Goal: Obtain resource: Obtain resource

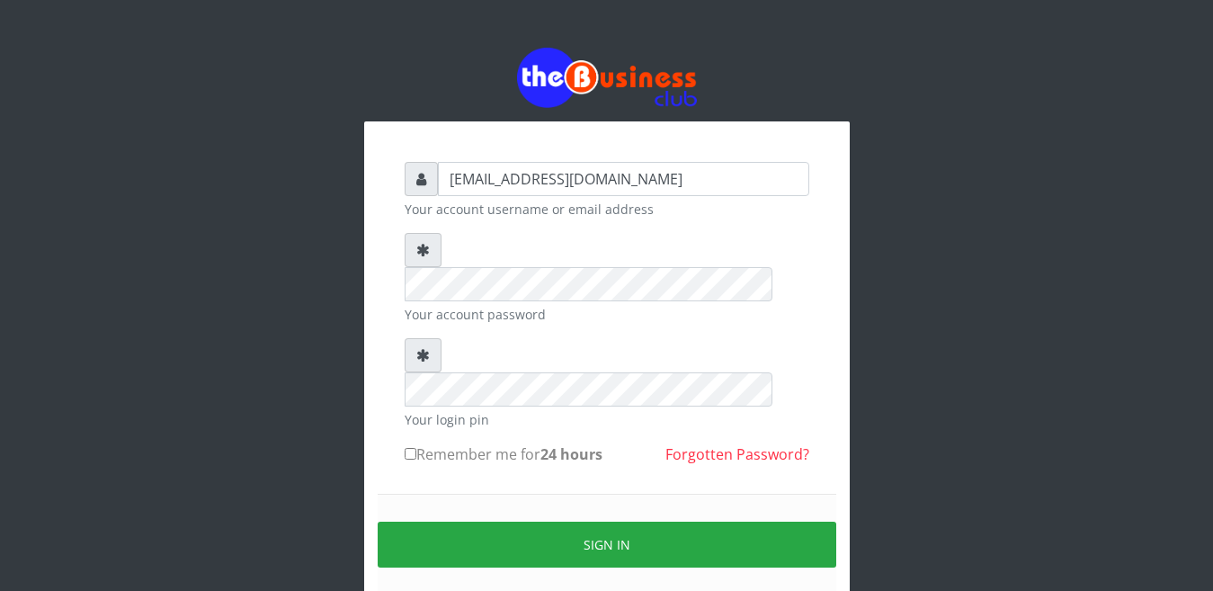
click at [407, 448] on input "Remember me for 24 hours" at bounding box center [411, 454] width 12 height 12
checkbox input "true"
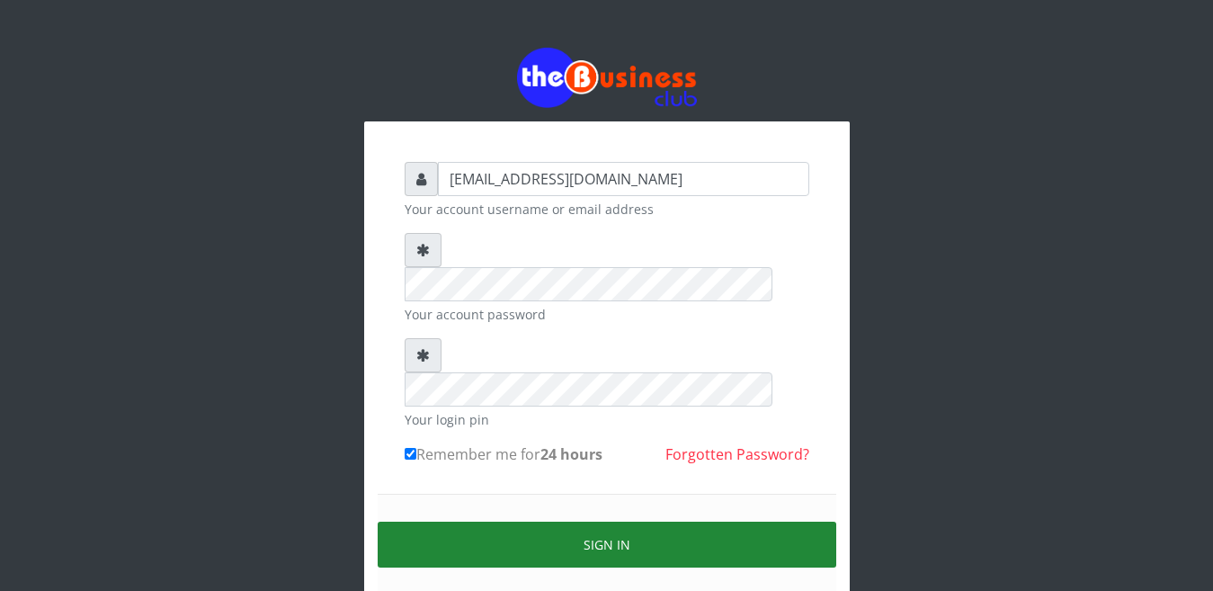
click at [590, 522] on button "Sign in" at bounding box center [607, 545] width 459 height 46
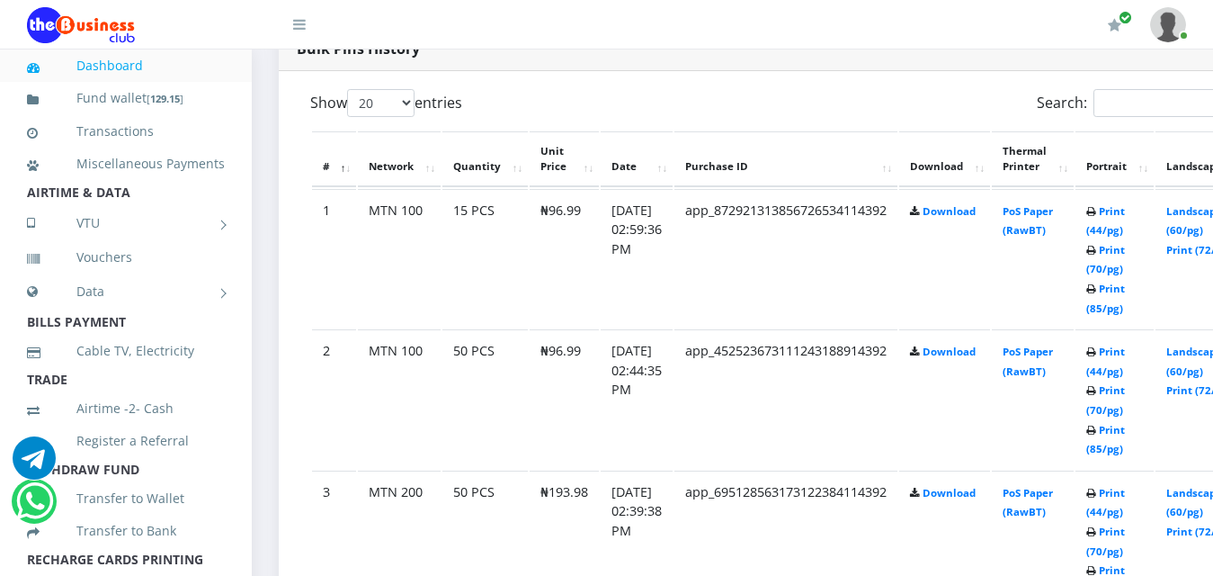
scroll to position [1007, 0]
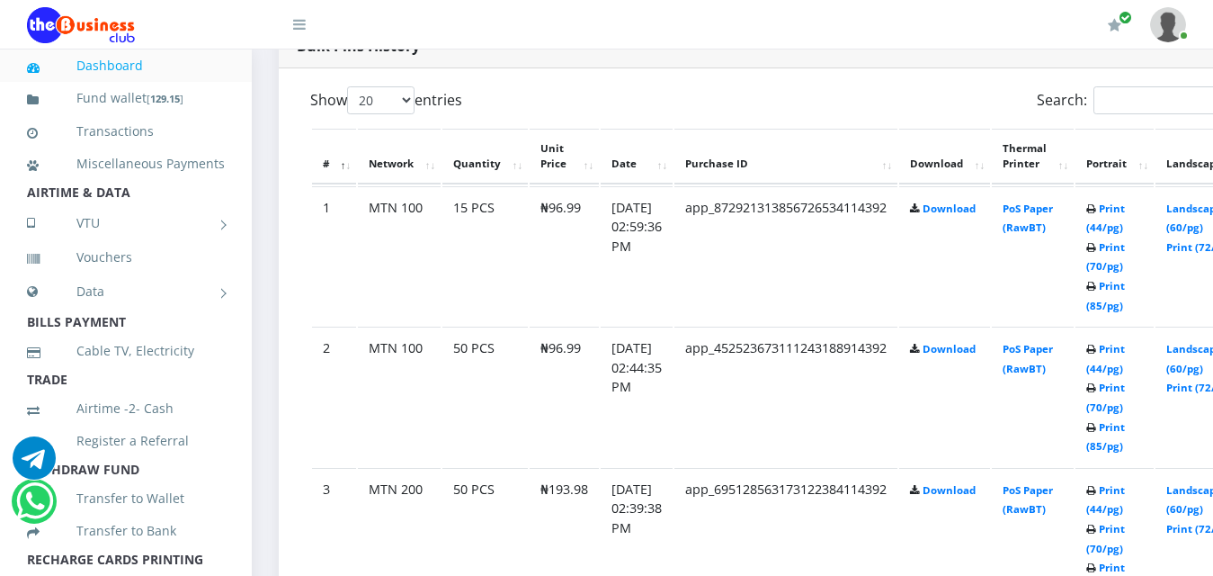
click at [1096, 254] on icon at bounding box center [1091, 248] width 10 height 11
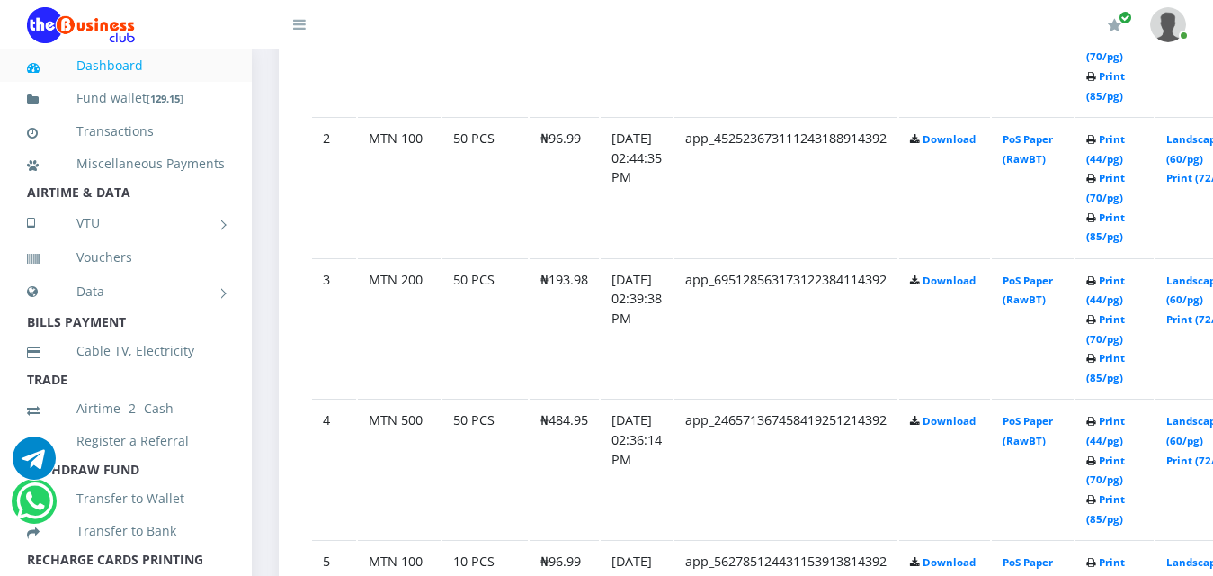
scroll to position [1223, 0]
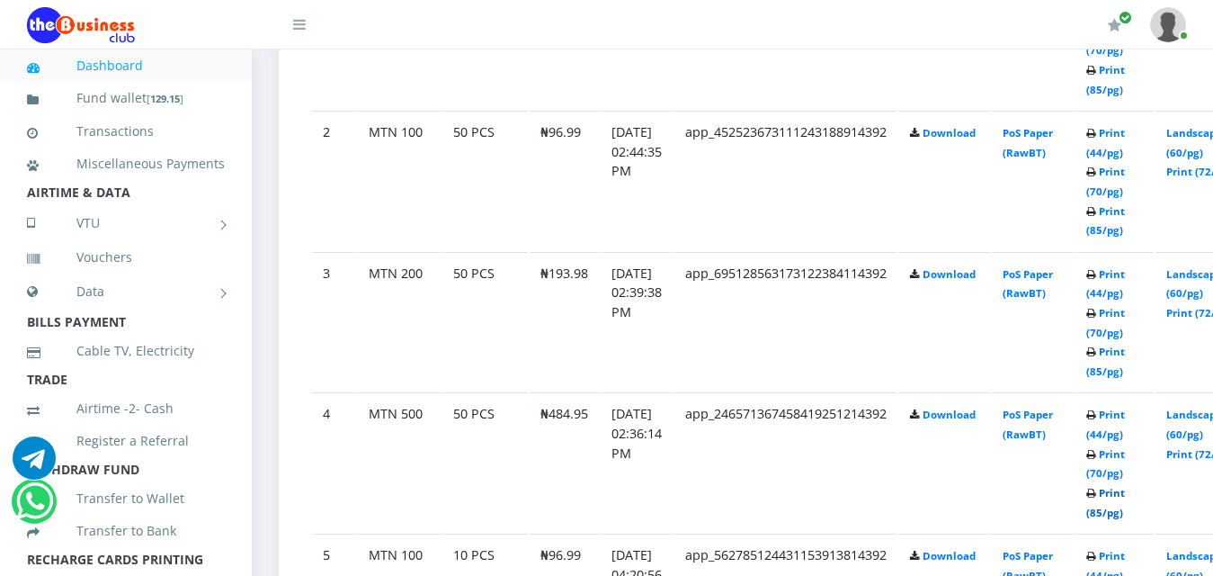
click at [1118, 511] on link "Print (85/pg)" at bounding box center [1105, 502] width 39 height 33
click at [1125, 237] on small "Print (44/pg) Print (70/pg) Print (85/pg)" at bounding box center [1105, 181] width 39 height 111
click at [1096, 218] on icon at bounding box center [1091, 212] width 10 height 11
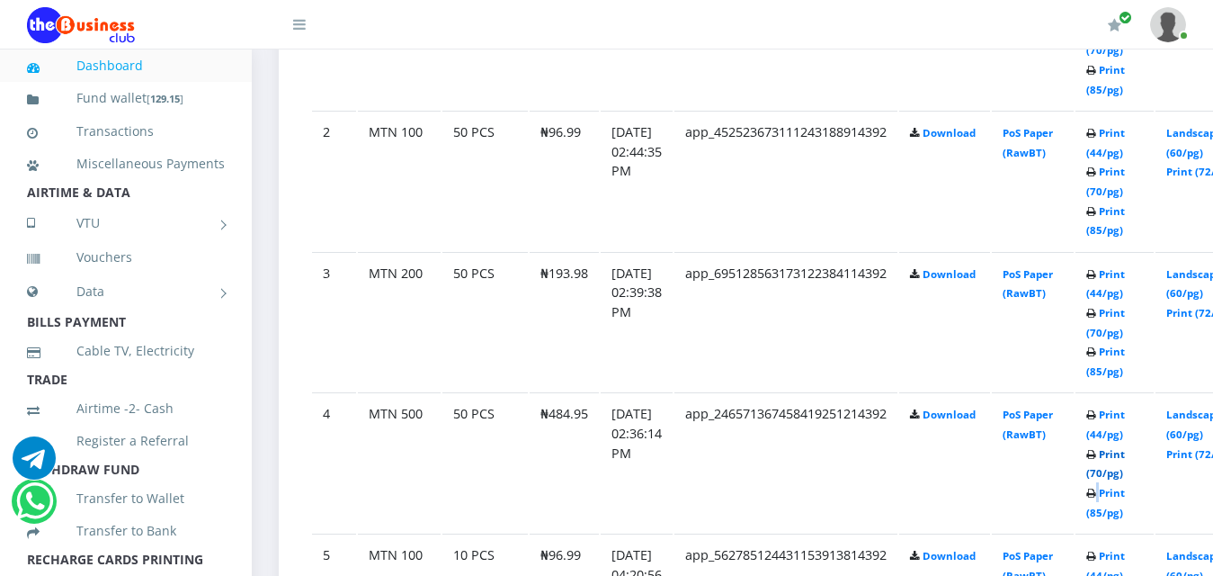
click at [1116, 477] on link "Print (70/pg)" at bounding box center [1105, 463] width 39 height 33
